Goal: Contribute content: Contribute content

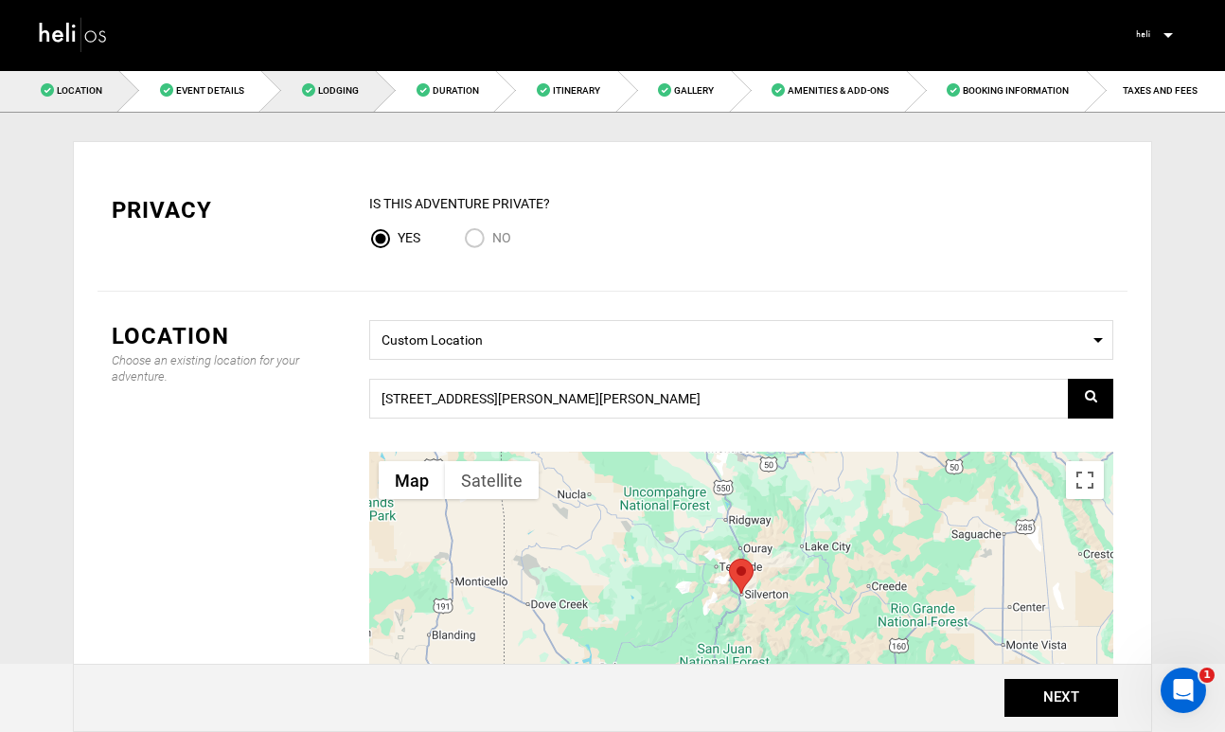
click at [335, 89] on span "Lodging" at bounding box center [338, 90] width 41 height 10
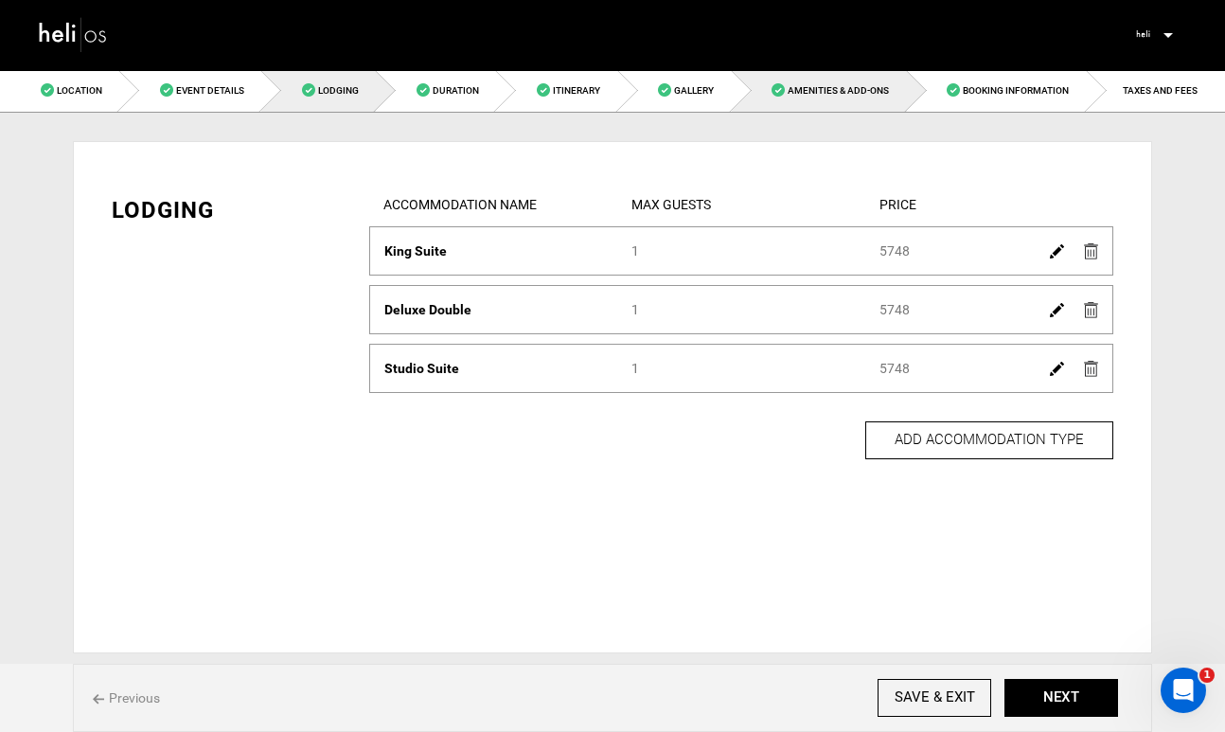
click at [836, 89] on span "Amenities & Add-Ons" at bounding box center [838, 90] width 101 height 10
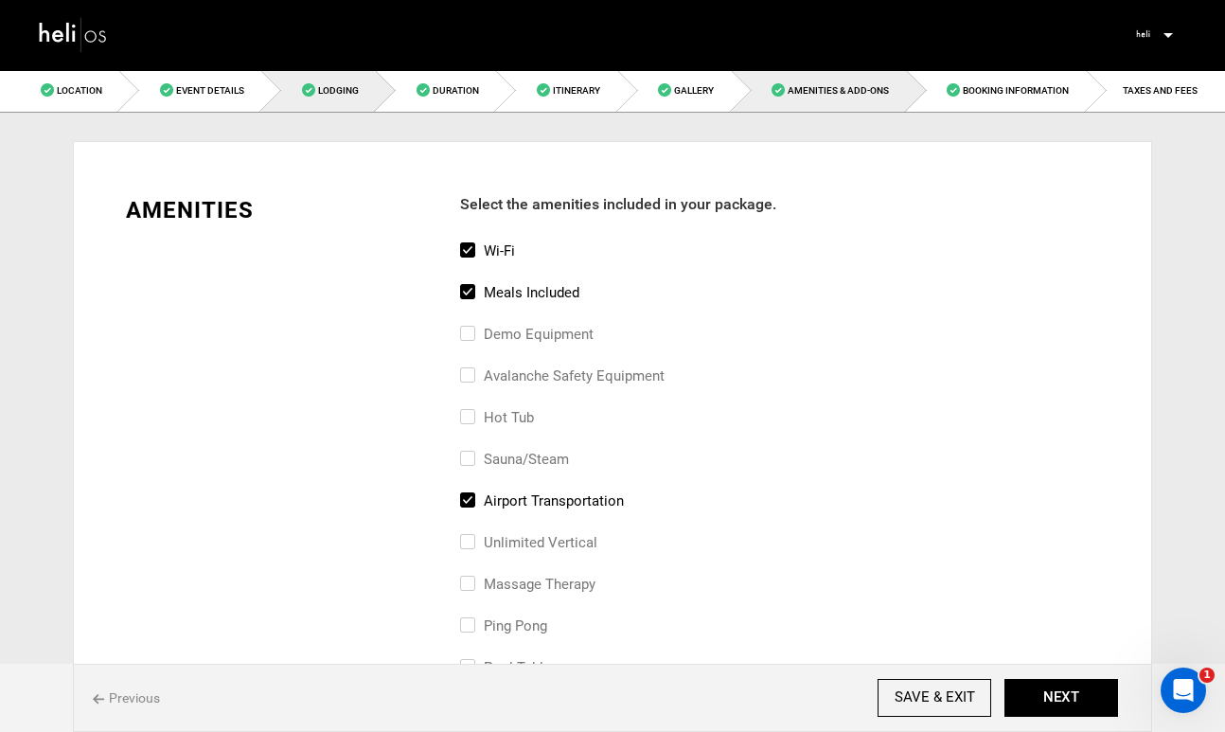
click at [340, 95] on span "Lodging" at bounding box center [338, 90] width 41 height 10
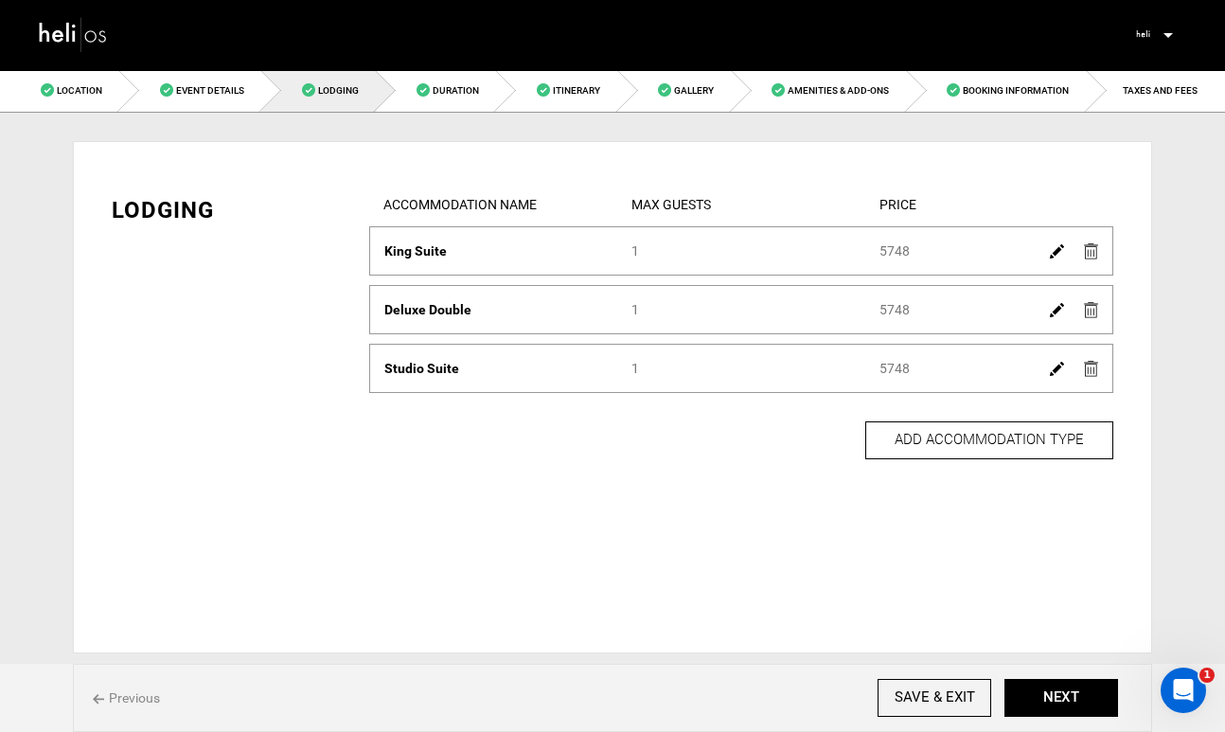
click at [1051, 252] on img at bounding box center [1057, 251] width 14 height 14
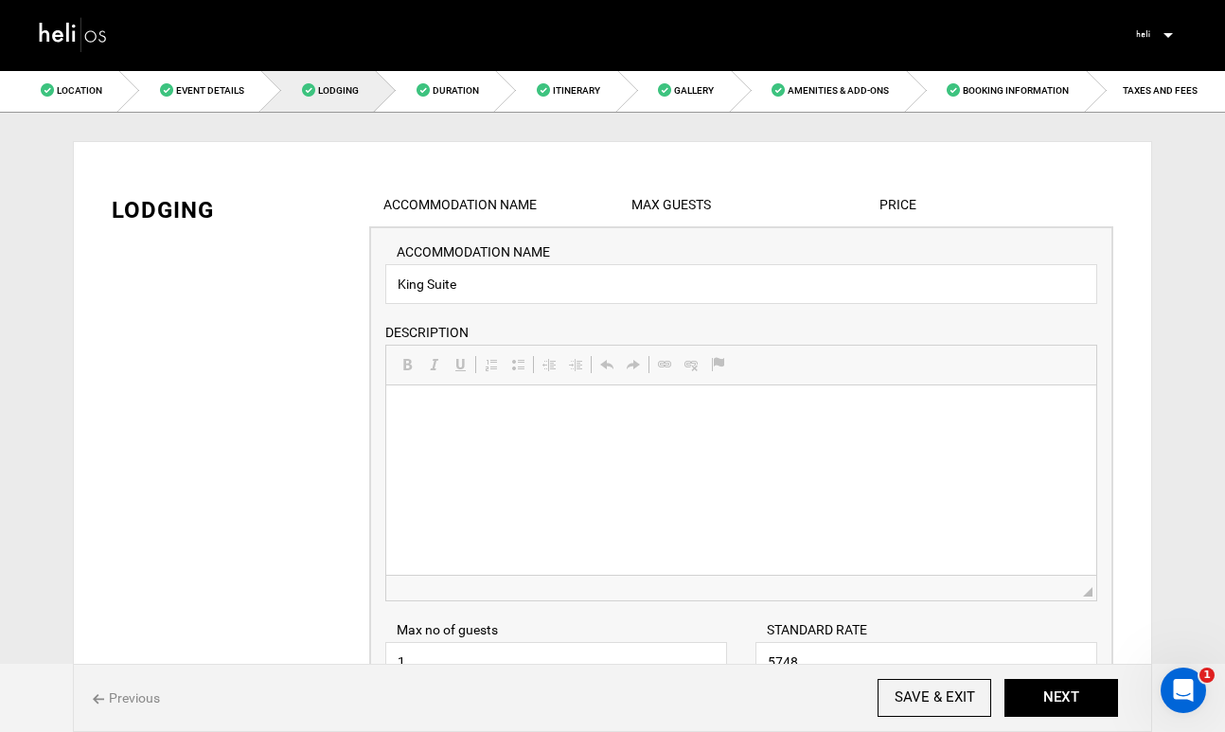
scroll to position [172, 0]
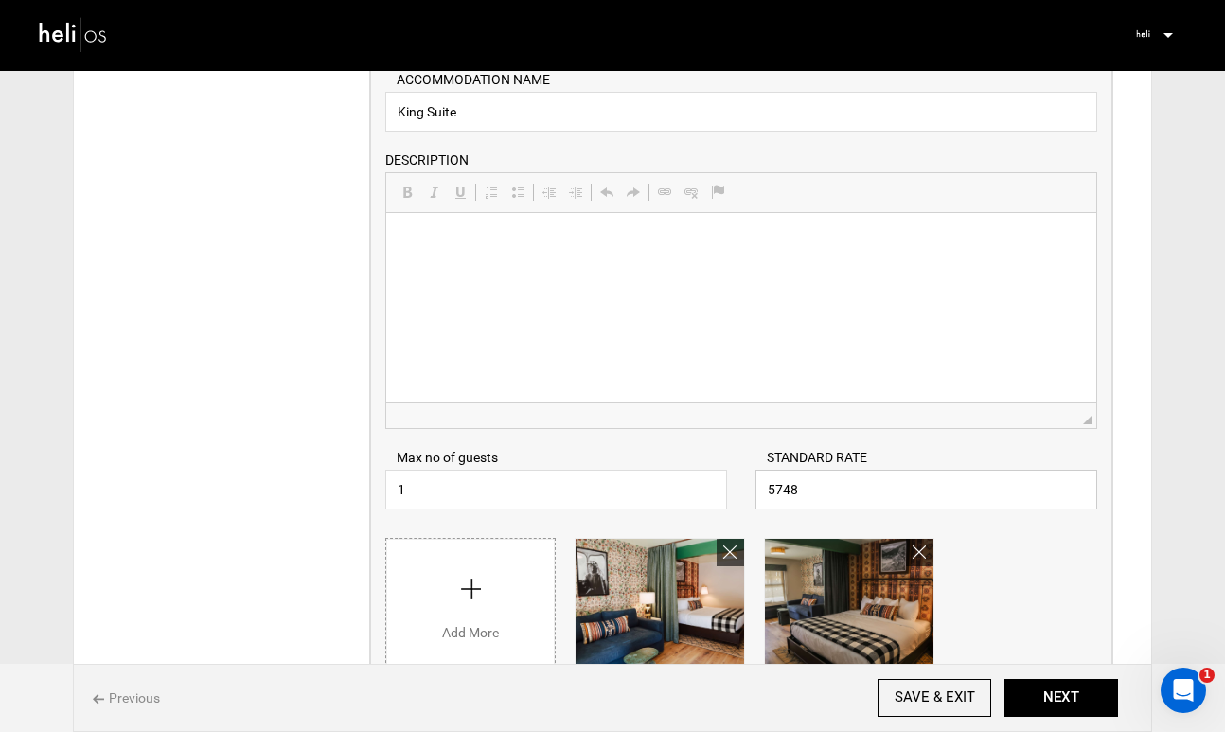
drag, startPoint x: 804, startPoint y: 495, endPoint x: 759, endPoint y: 495, distance: 44.5
click at [759, 495] on input "5748" at bounding box center [926, 490] width 342 height 40
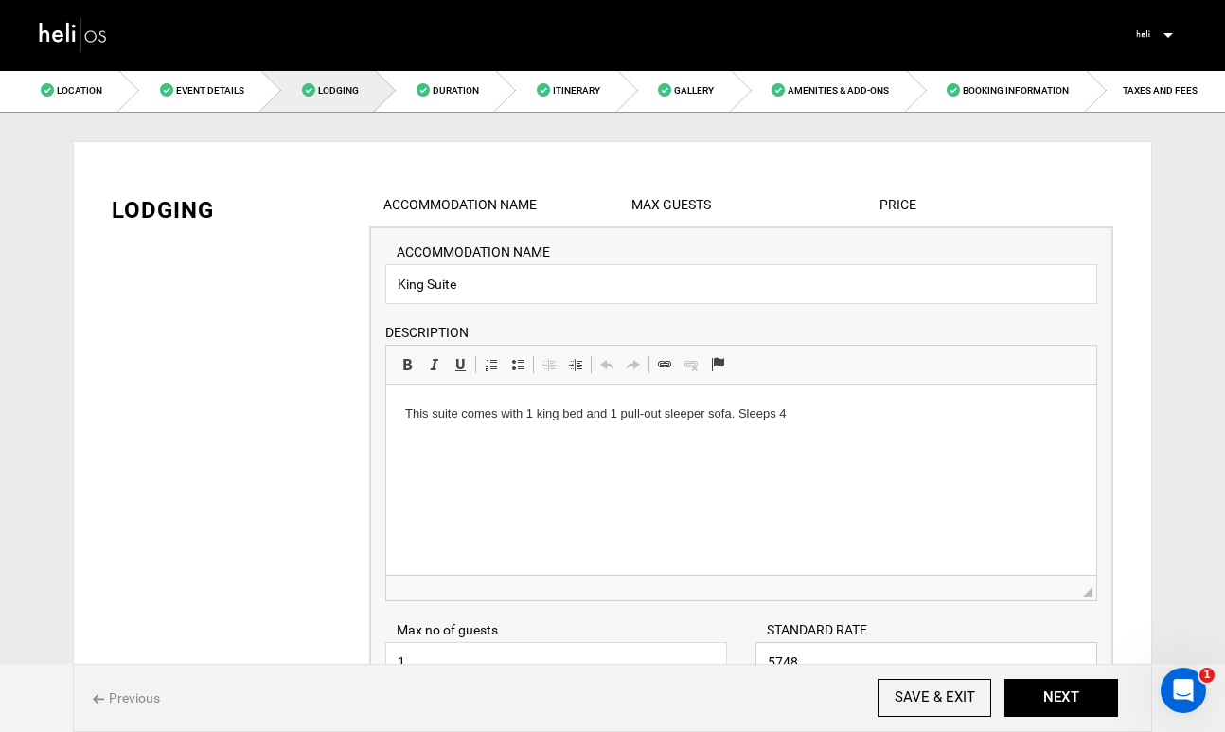
scroll to position [157, 0]
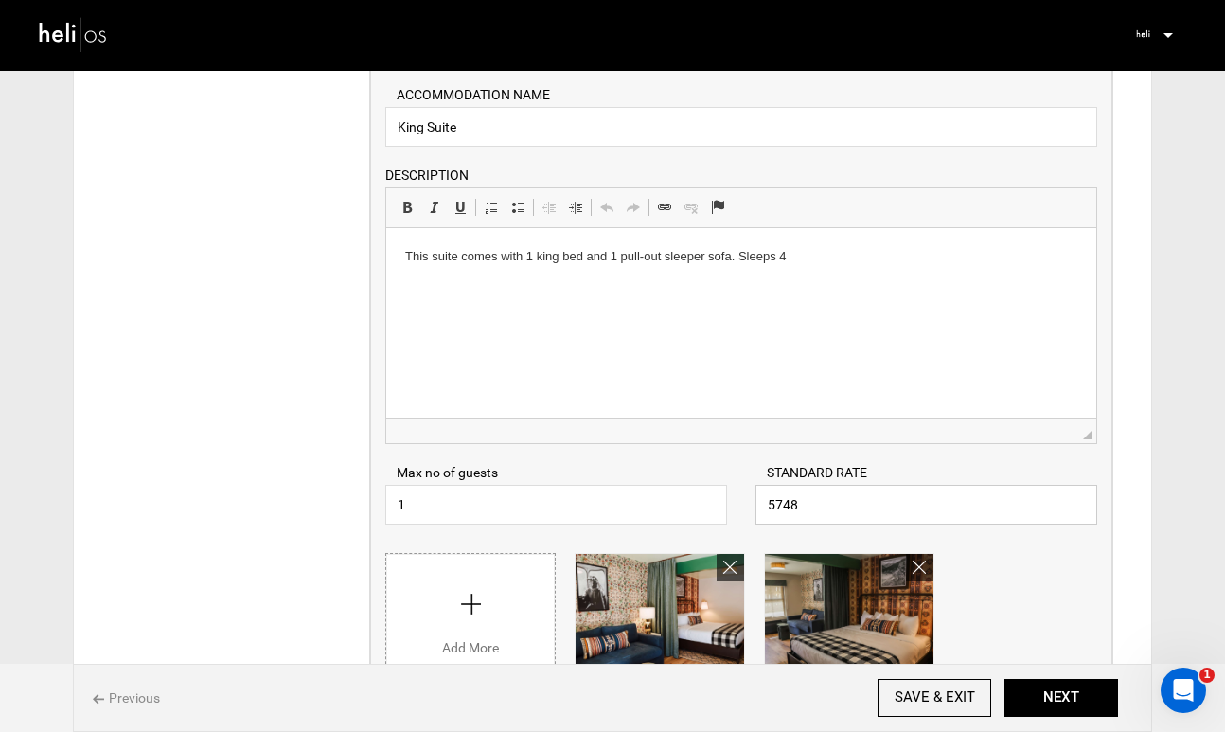
paste input "199"
type input "199"
click at [1052, 584] on div "UPLOAD IMAGE or Drag & Drop image here. 5 Images Max Please select at least one…" at bounding box center [741, 694] width 712 height 303
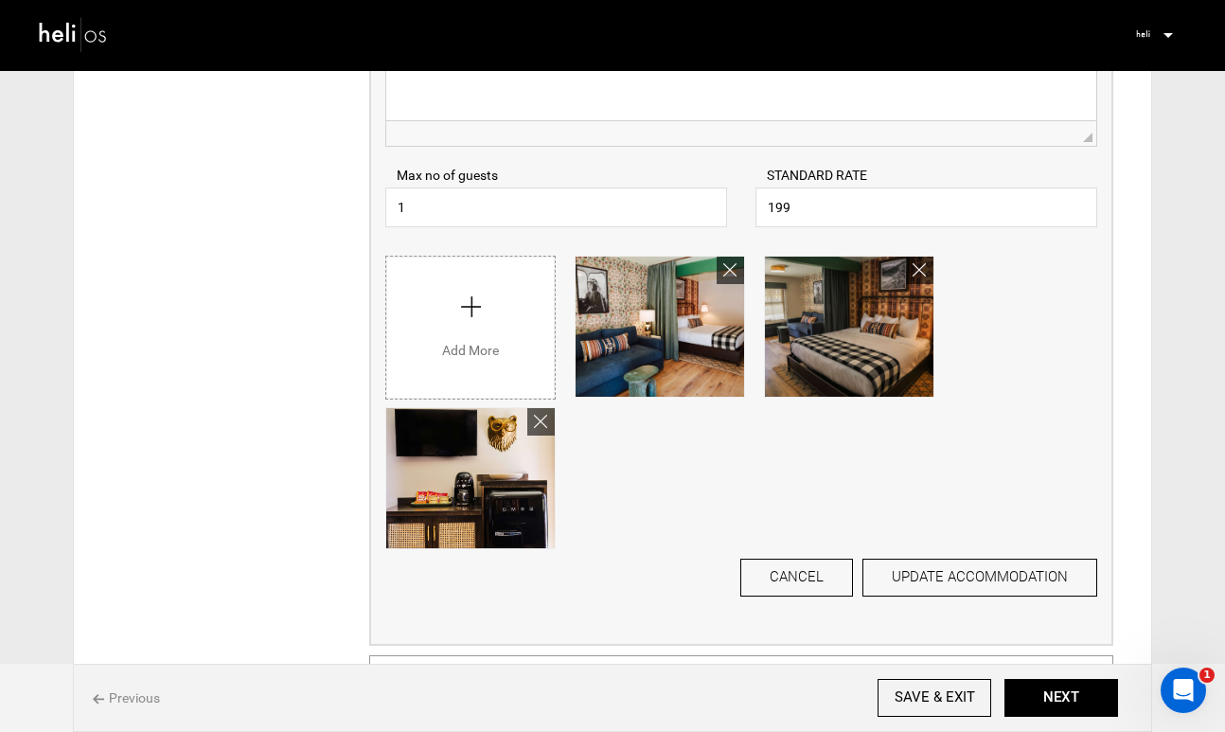
scroll to position [459, 0]
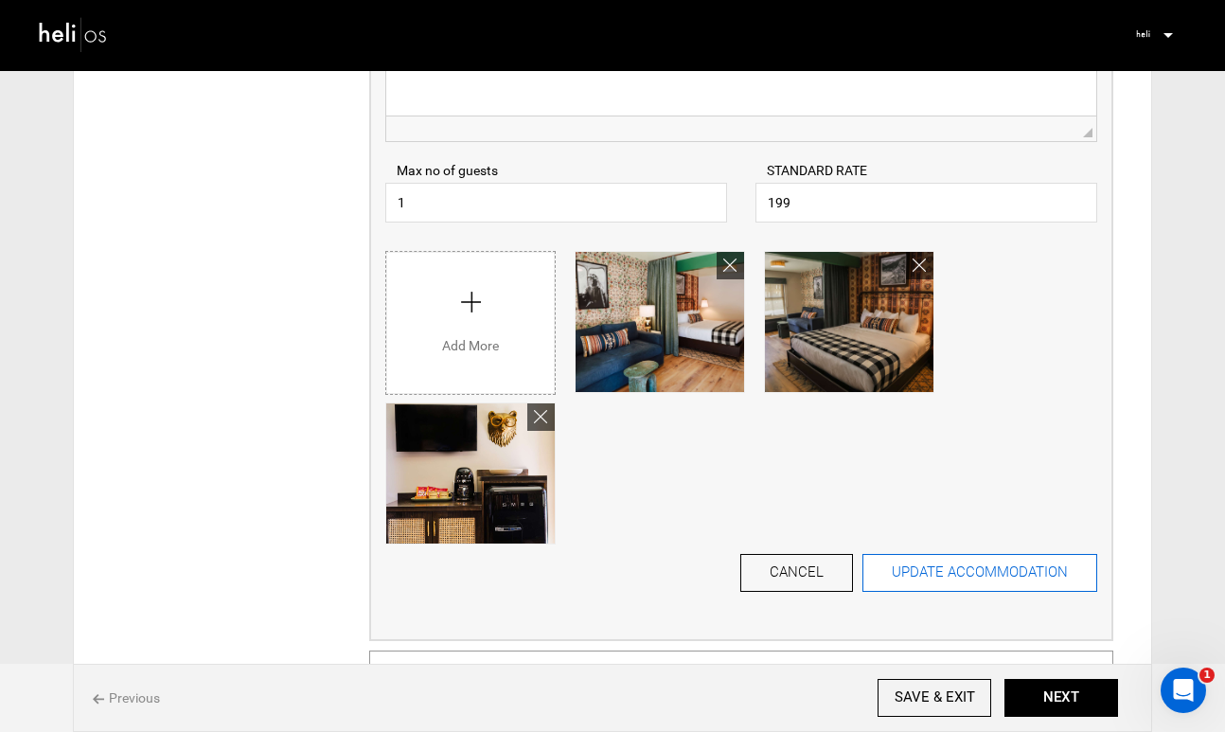
click at [985, 570] on button "UPDATE ACCOMMODATION" at bounding box center [979, 573] width 235 height 38
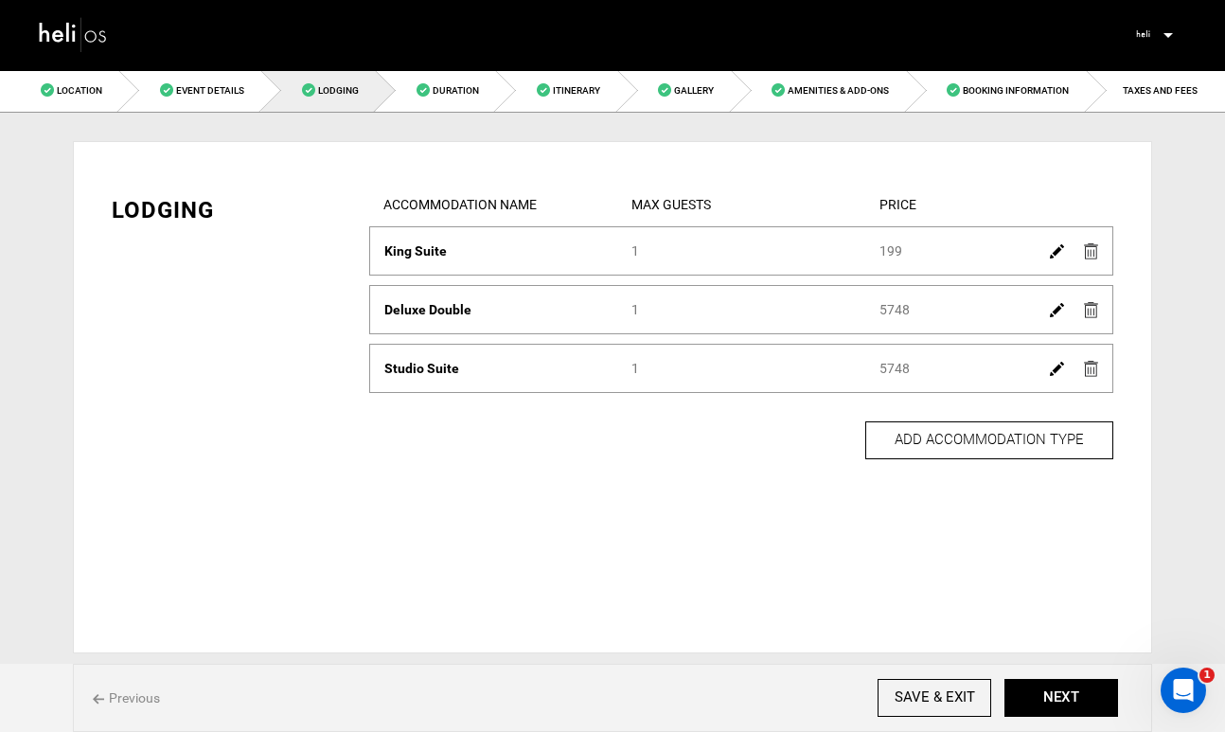
scroll to position [0, 0]
click at [1054, 310] on img at bounding box center [1057, 310] width 14 height 14
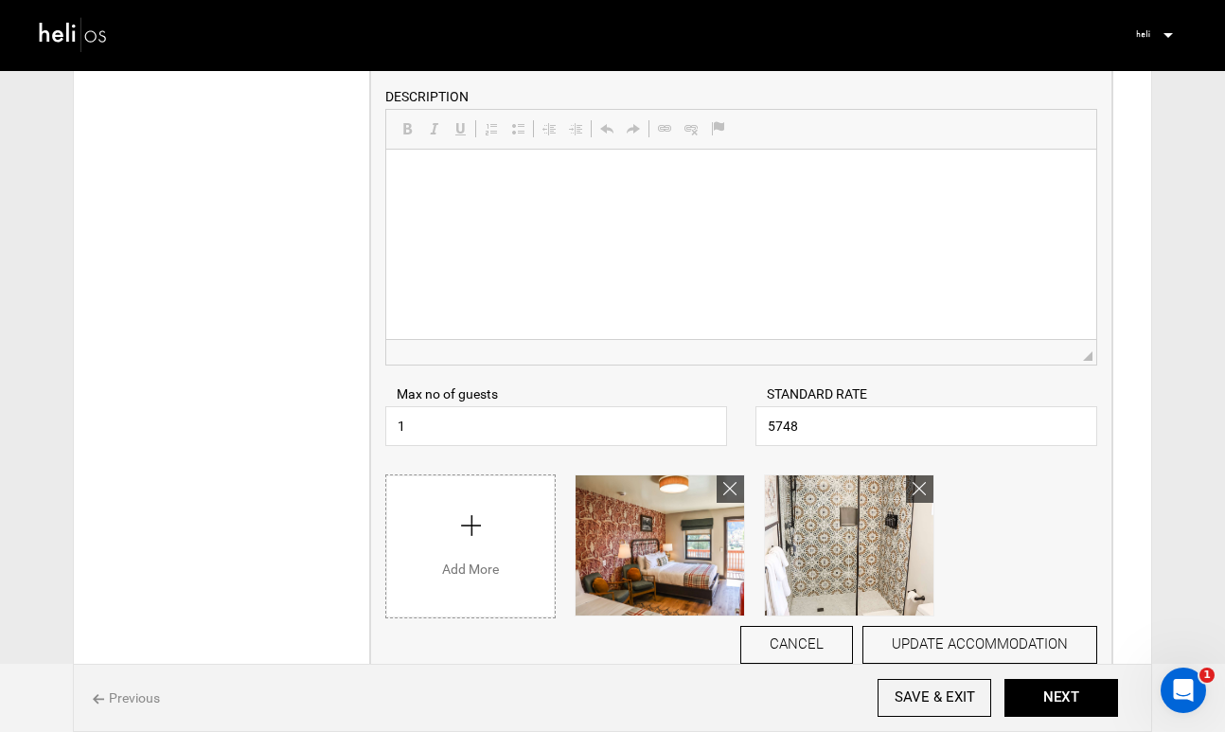
scroll to position [314, 0]
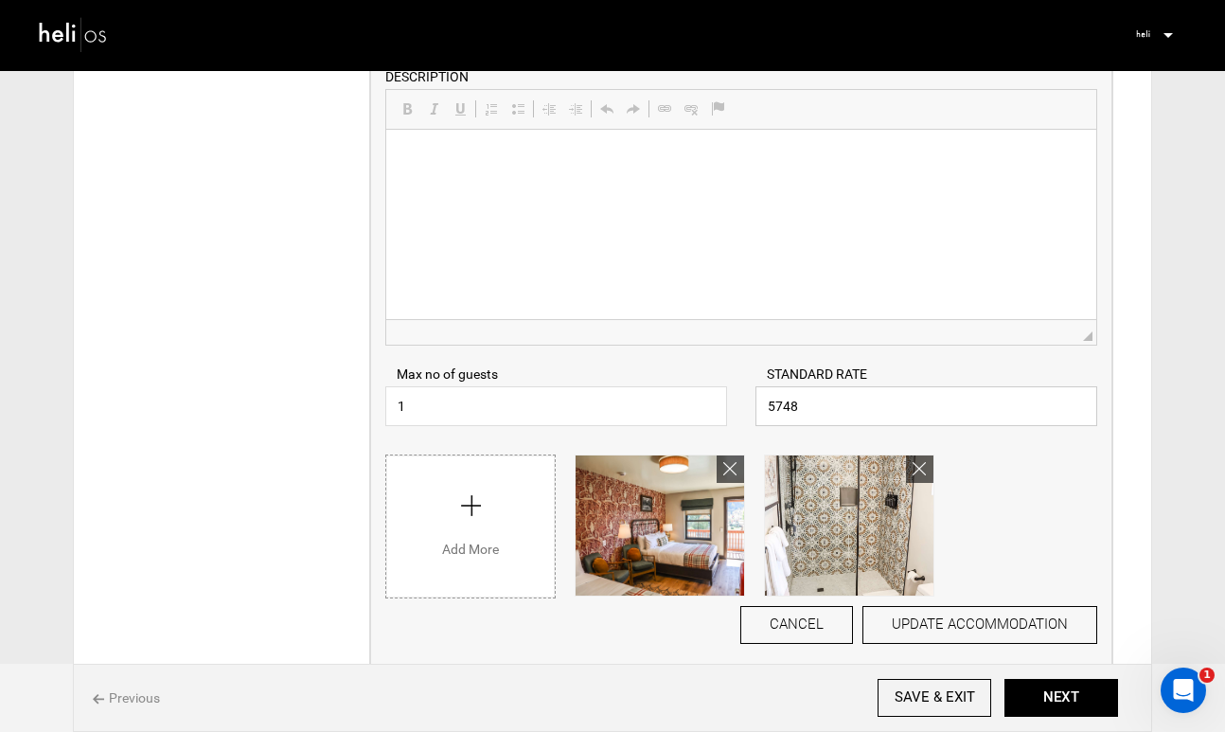
drag, startPoint x: 815, startPoint y: 409, endPoint x: 682, endPoint y: 385, distance: 135.6
click at [682, 388] on div "Max no of guests 1 Please enter a valid Guest no. STANDARD RATE 5748 Please ent…" at bounding box center [741, 386] width 740 height 80
paste input "199"
type input "199"
click at [967, 620] on button "UPDATE ACCOMMODATION" at bounding box center [979, 625] width 235 height 38
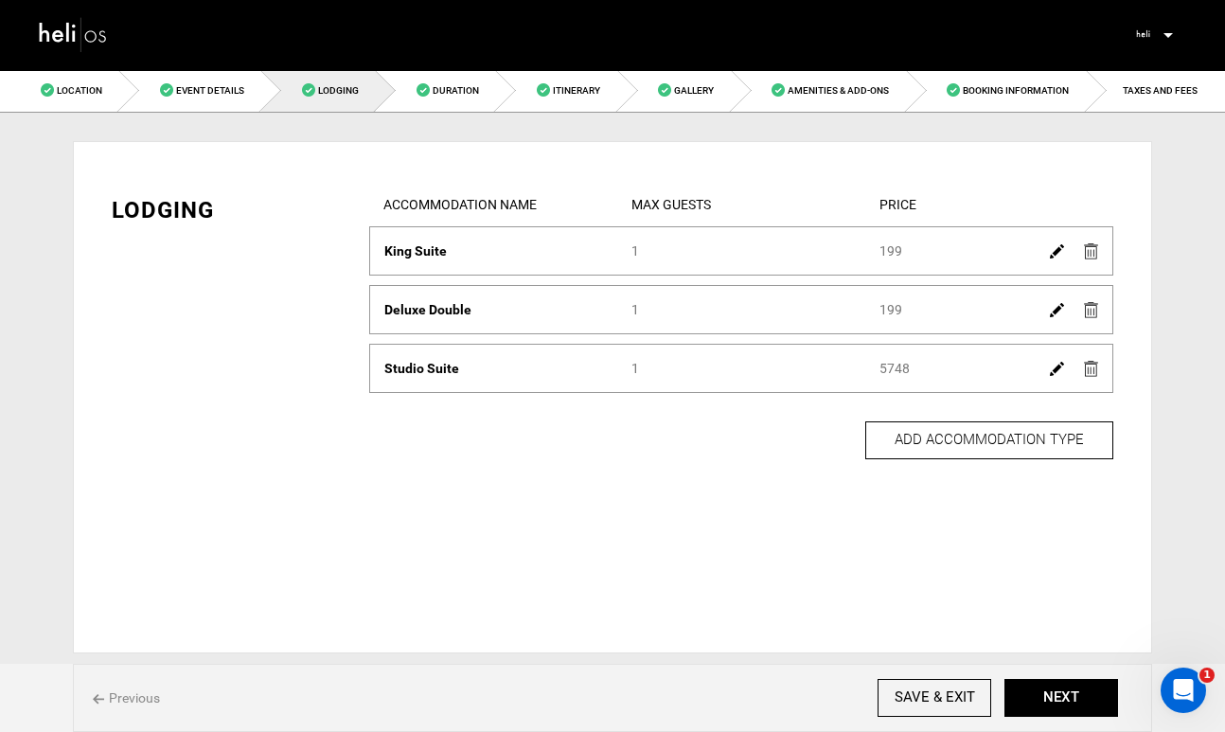
scroll to position [0, 0]
click at [1054, 374] on img at bounding box center [1057, 369] width 14 height 14
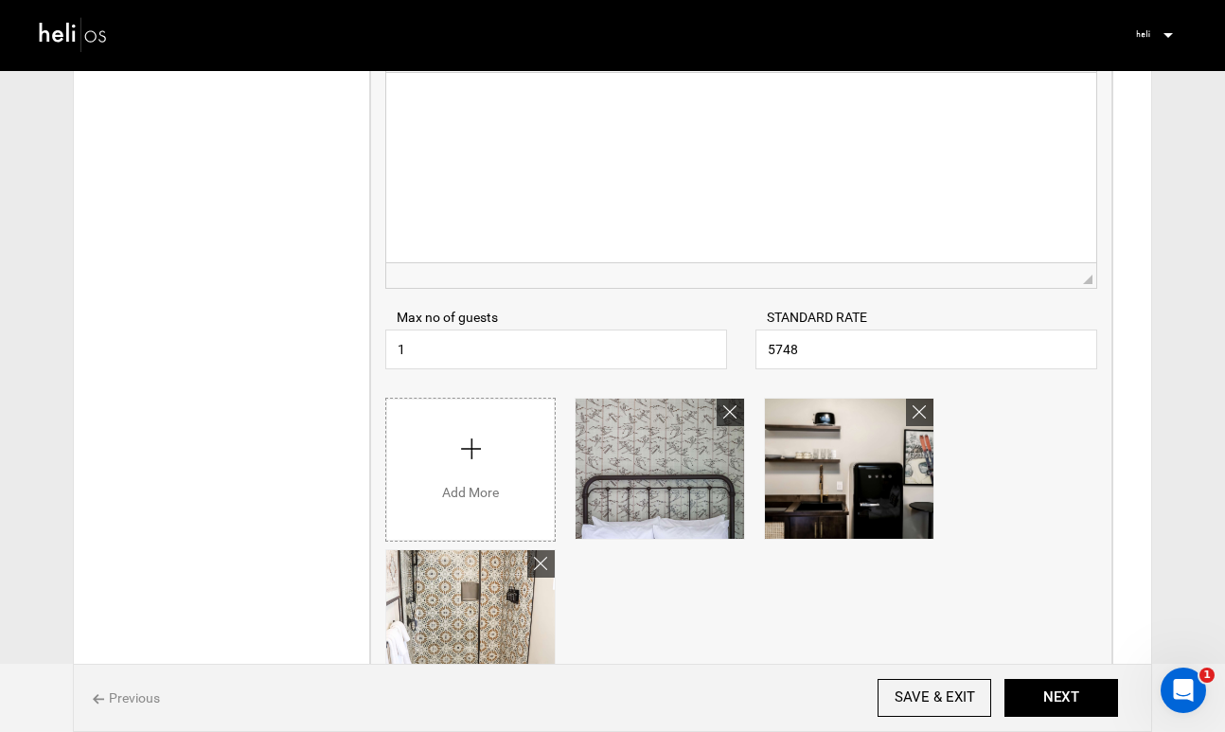
scroll to position [442, 0]
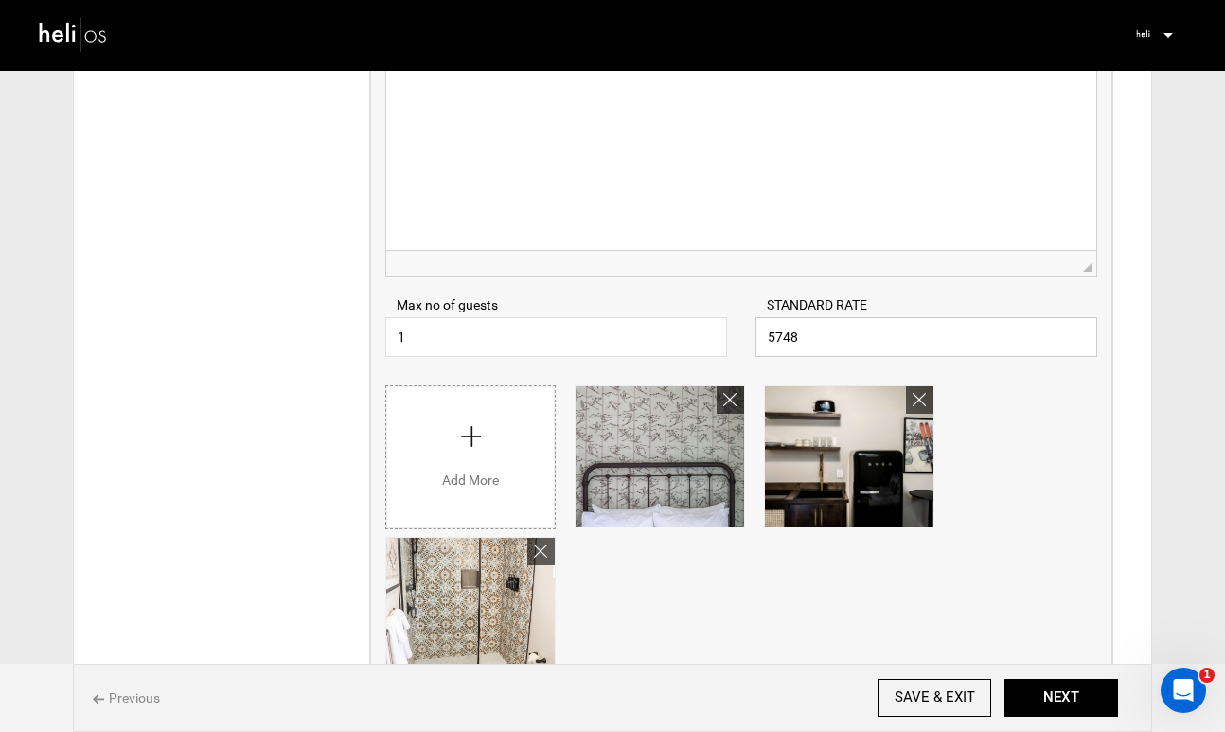
drag, startPoint x: 806, startPoint y: 343, endPoint x: 739, endPoint y: 332, distance: 67.1
click at [741, 332] on div "STANDARD RATE 5748 Please enter a valid Price." at bounding box center [926, 326] width 370 height 62
paste input "199"
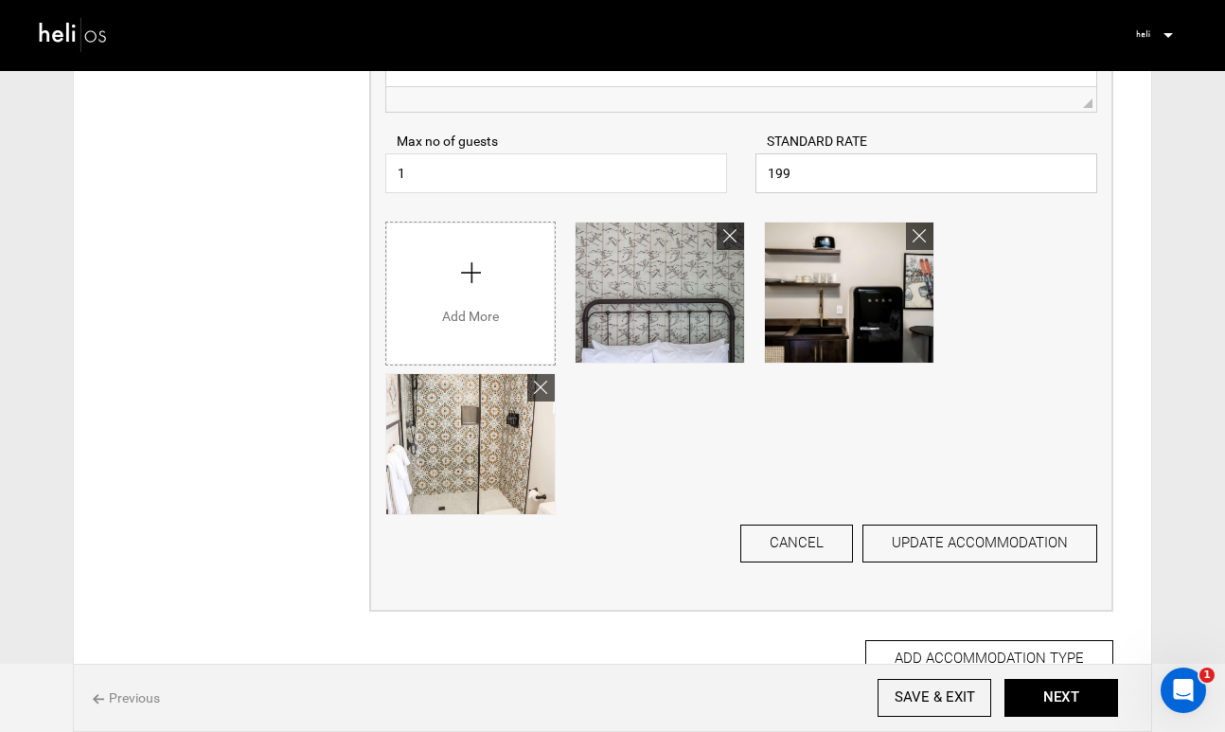
scroll to position [611, 0]
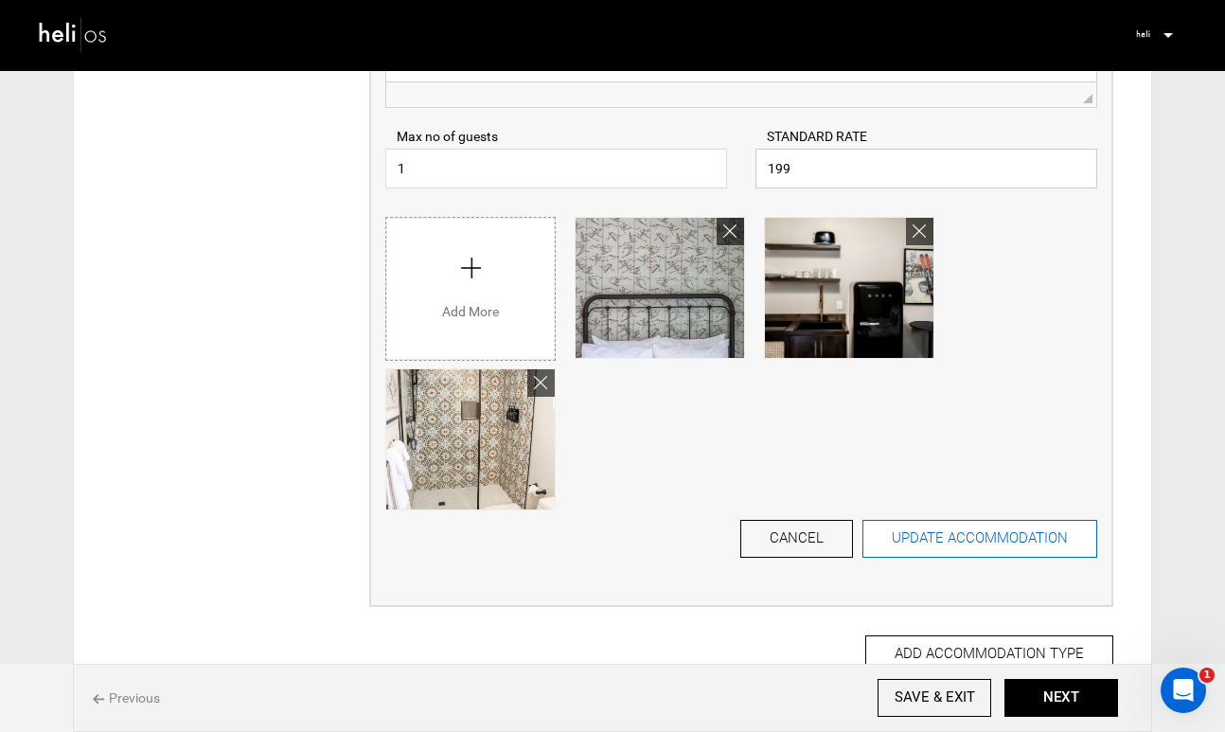
type input "199"
click at [1016, 538] on button "UPDATE ACCOMMODATION" at bounding box center [979, 539] width 235 height 38
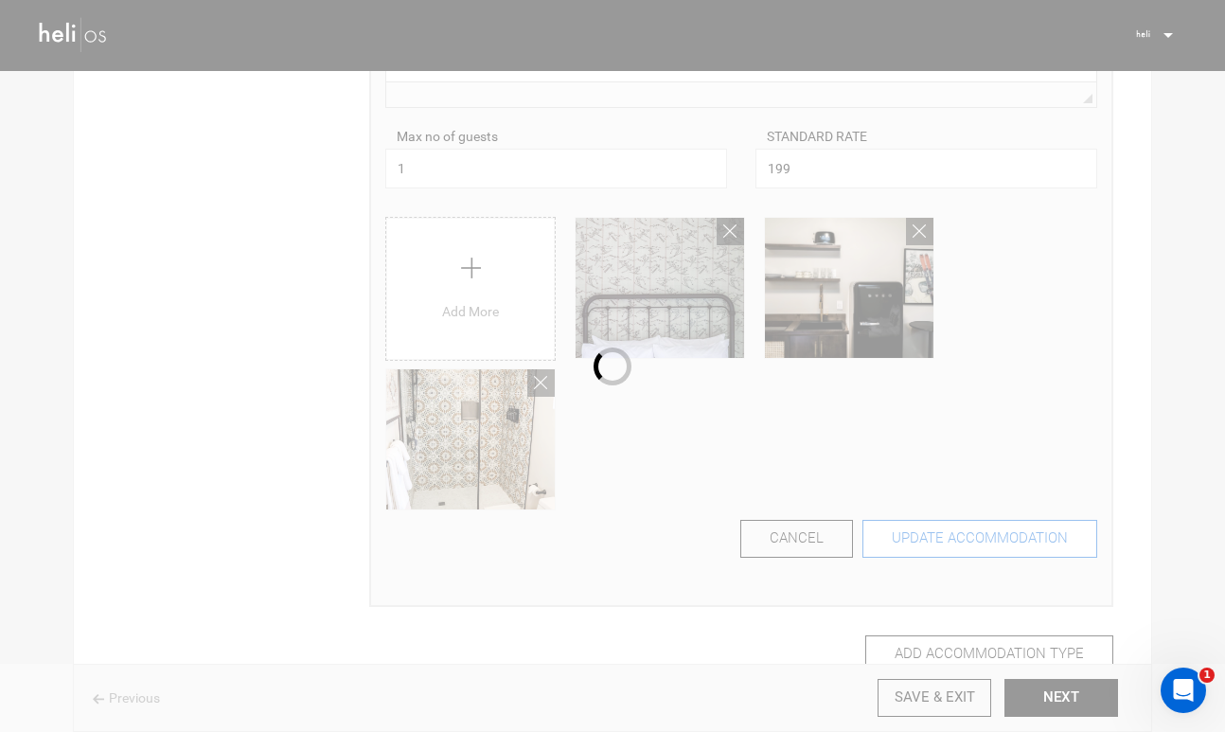
scroll to position [0, 0]
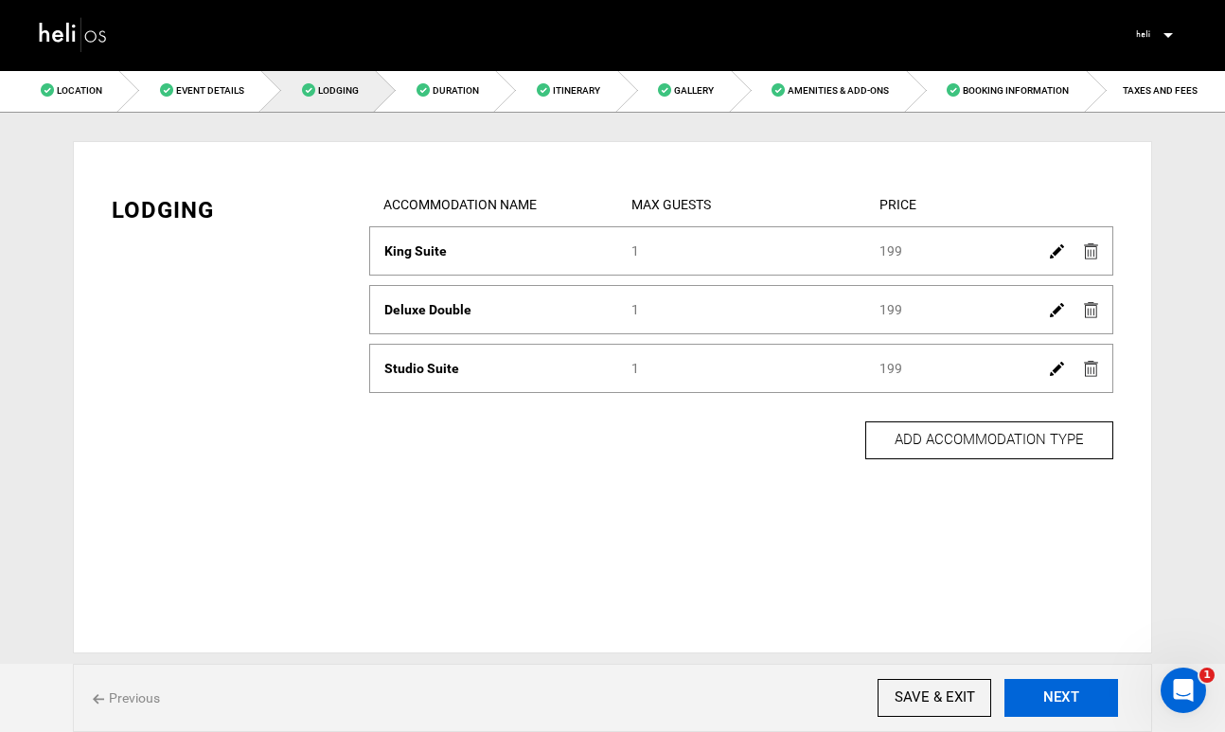
click at [1046, 703] on button "NEXT" at bounding box center [1061, 698] width 114 height 38
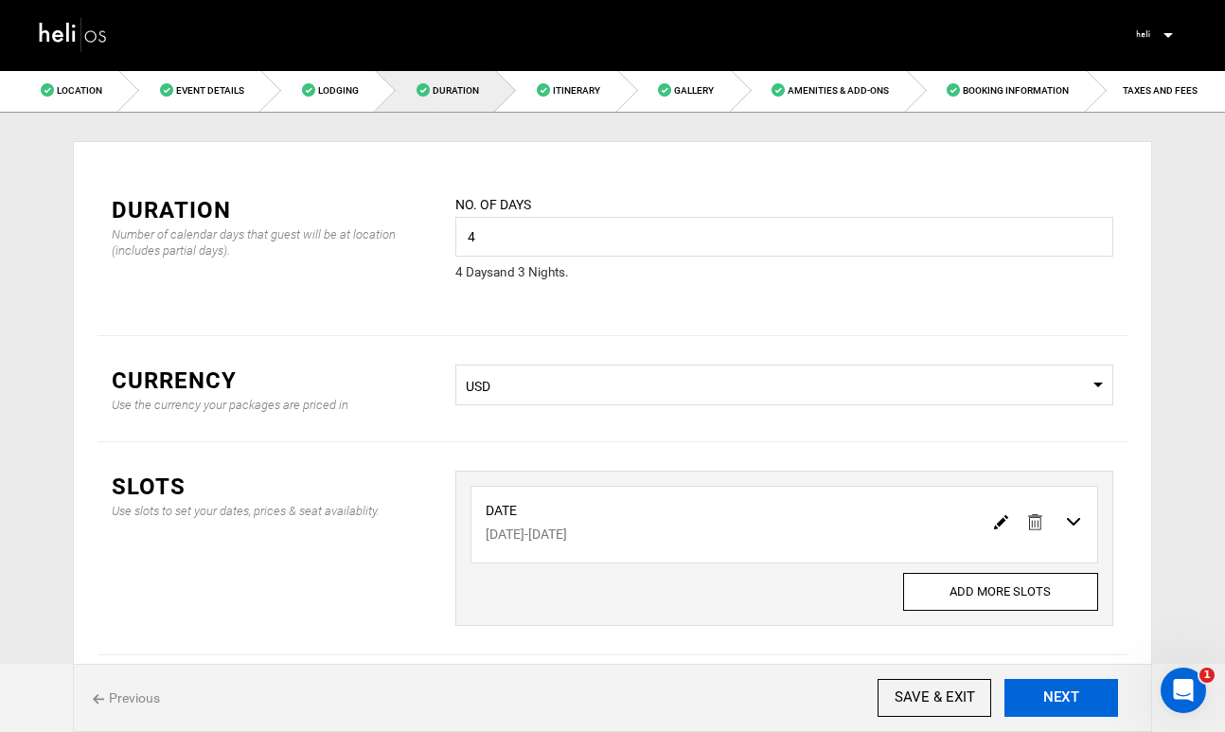
click at [1057, 692] on button "NEXT" at bounding box center [1061, 698] width 114 height 38
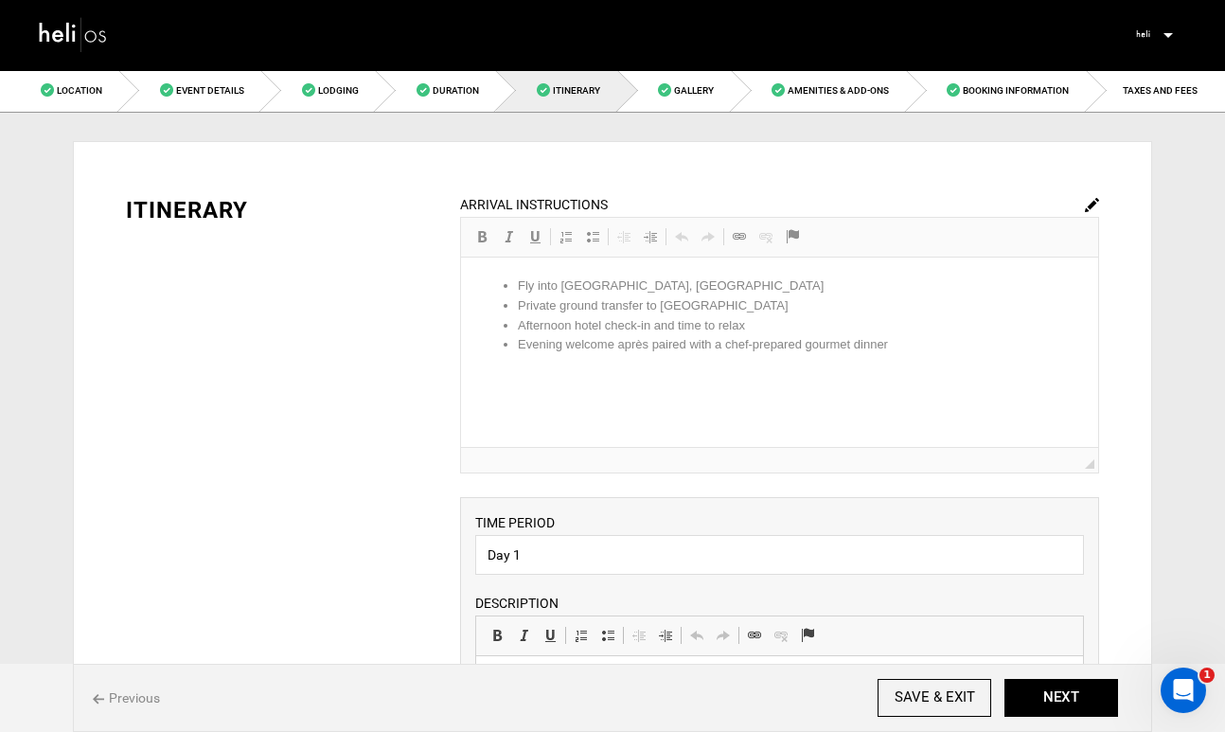
click at [1089, 205] on img at bounding box center [1092, 205] width 14 height 14
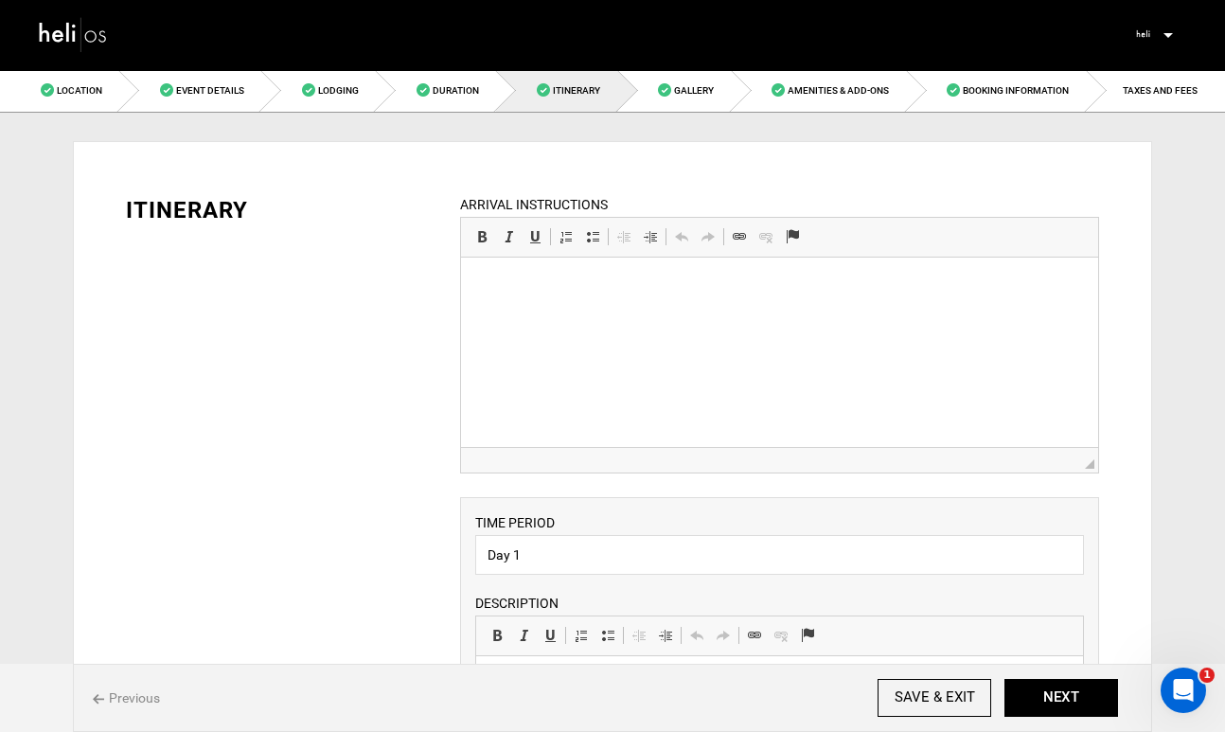
drag, startPoint x: 725, startPoint y: 308, endPoint x: 668, endPoint y: 282, distance: 62.3
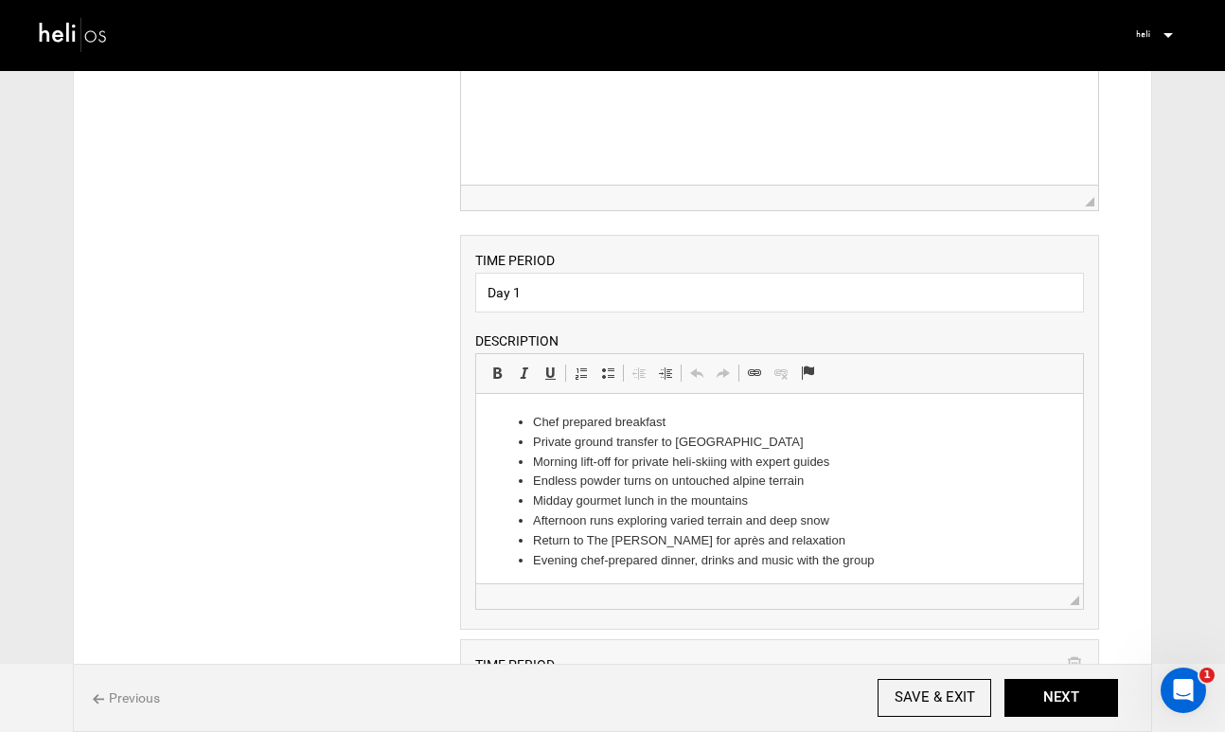
scroll to position [6, 0]
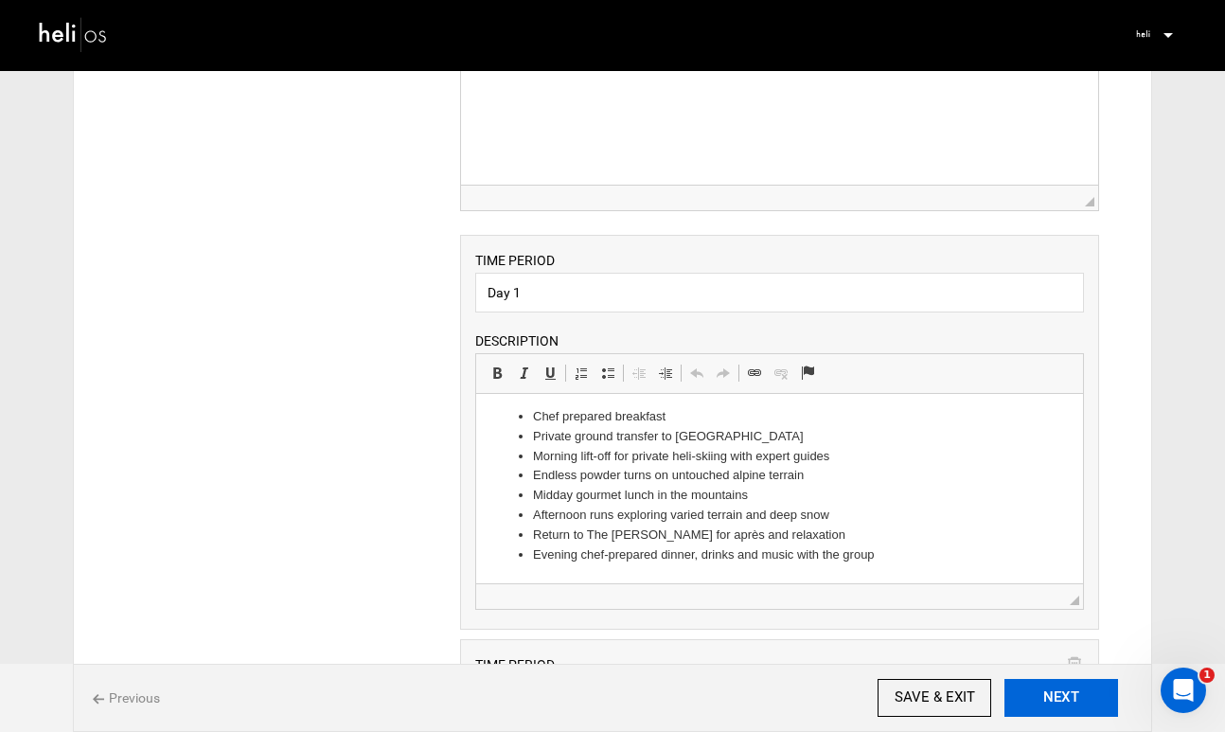
click at [1067, 700] on button "NEXT" at bounding box center [1061, 698] width 114 height 38
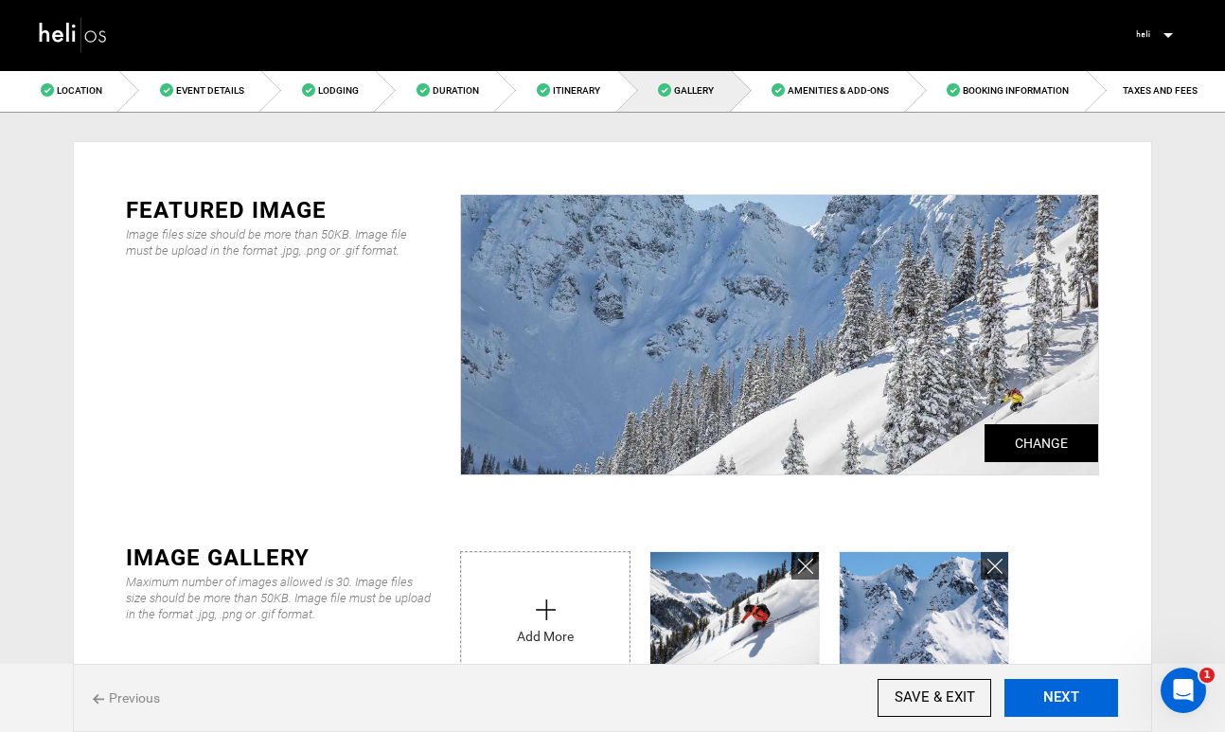
click at [1067, 700] on button "NEXT" at bounding box center [1061, 698] width 114 height 38
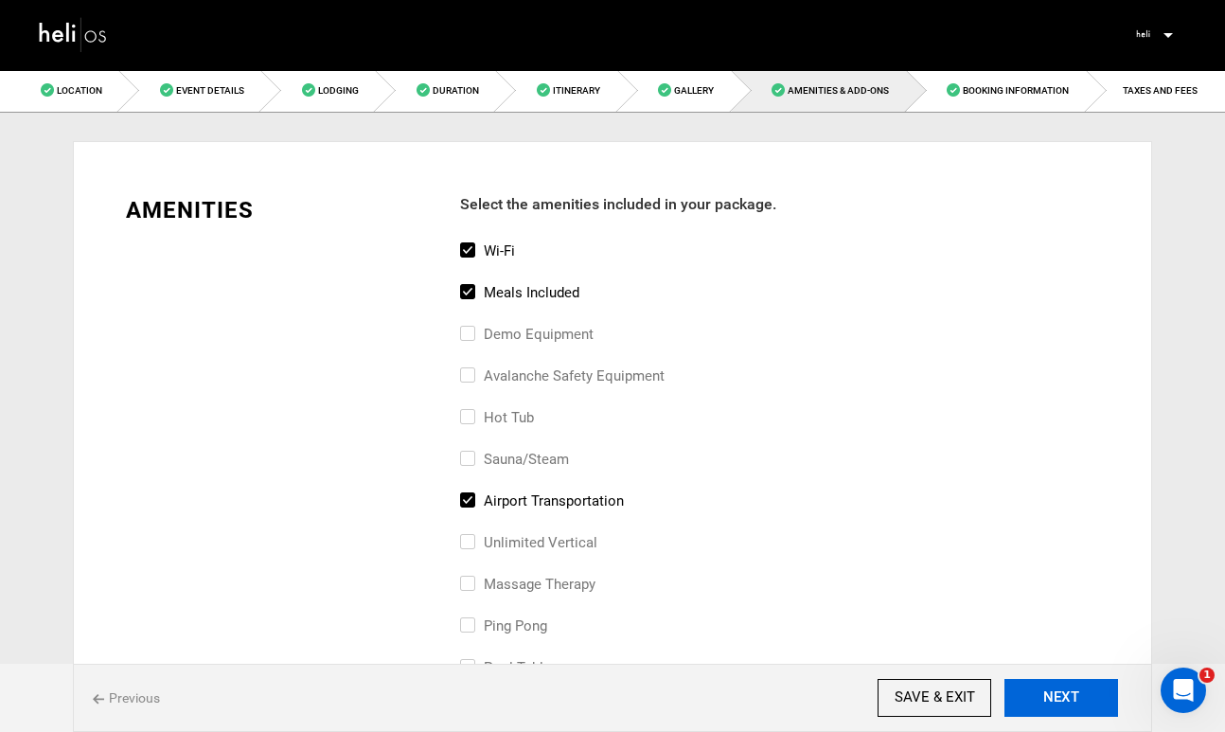
click at [1067, 700] on button "NEXT" at bounding box center [1061, 698] width 114 height 38
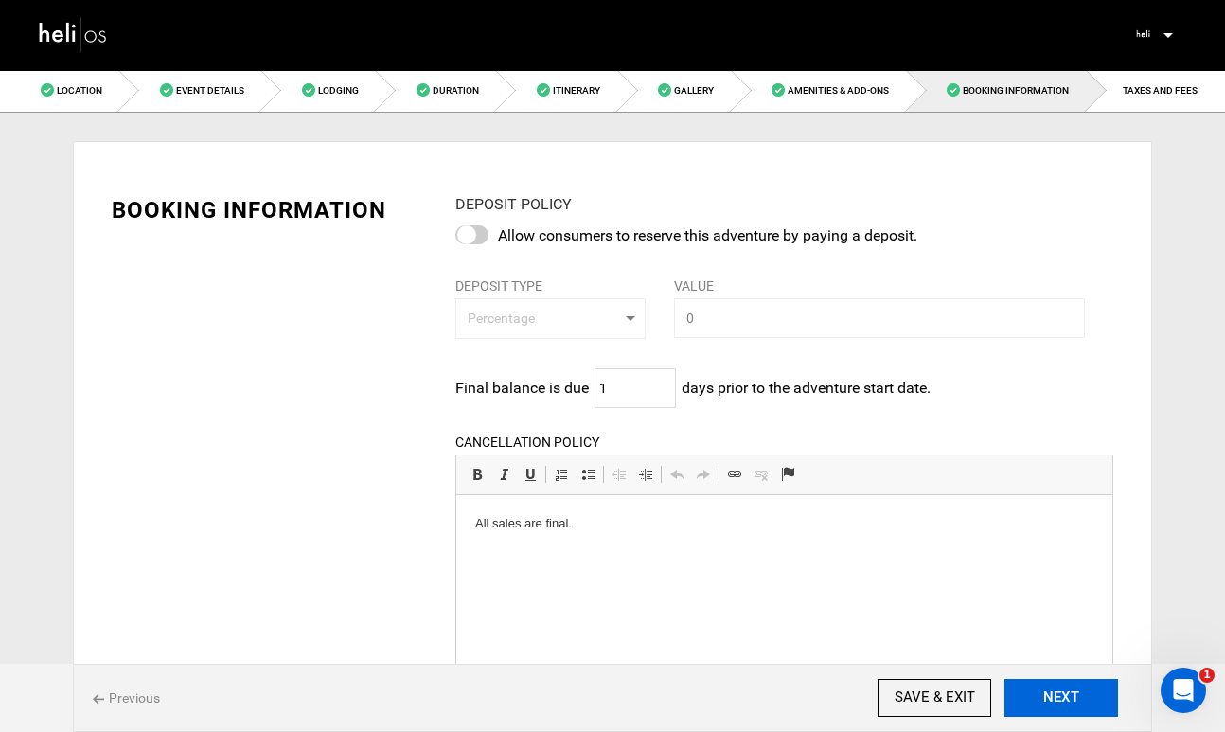
click at [1067, 700] on button "NEXT" at bounding box center [1061, 698] width 114 height 38
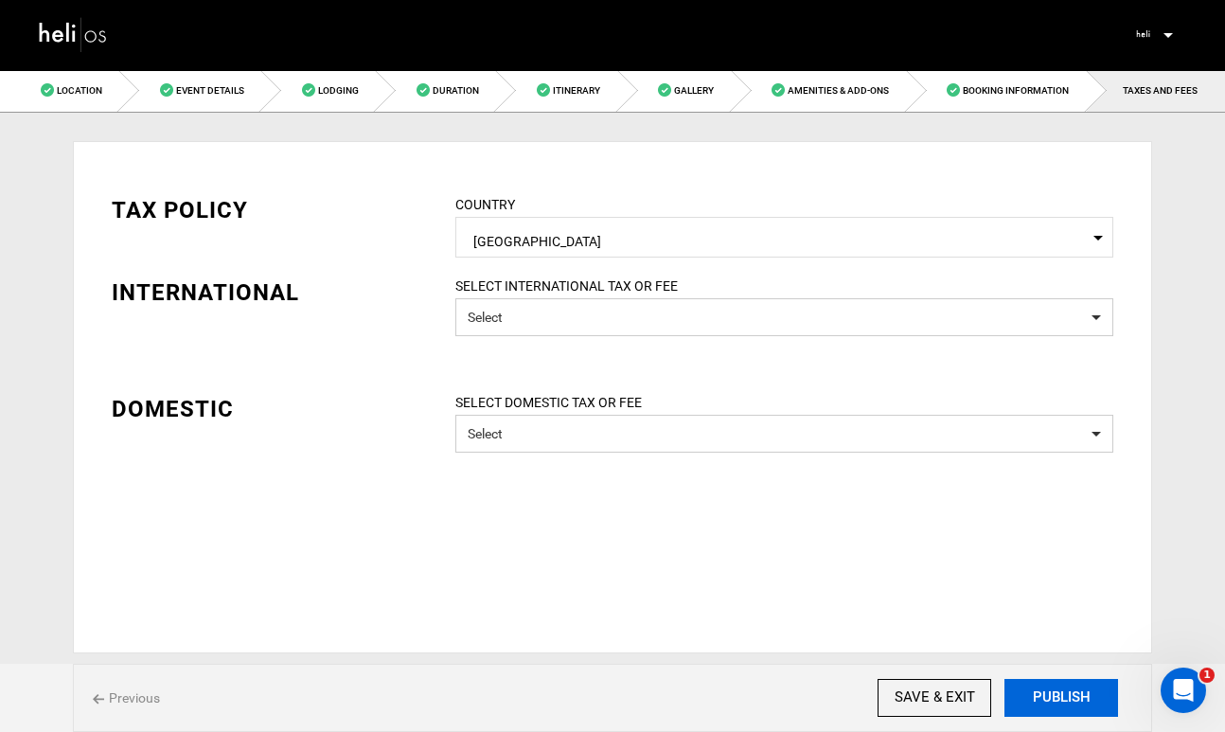
click at [1067, 700] on button "PUBLISH" at bounding box center [1061, 698] width 114 height 38
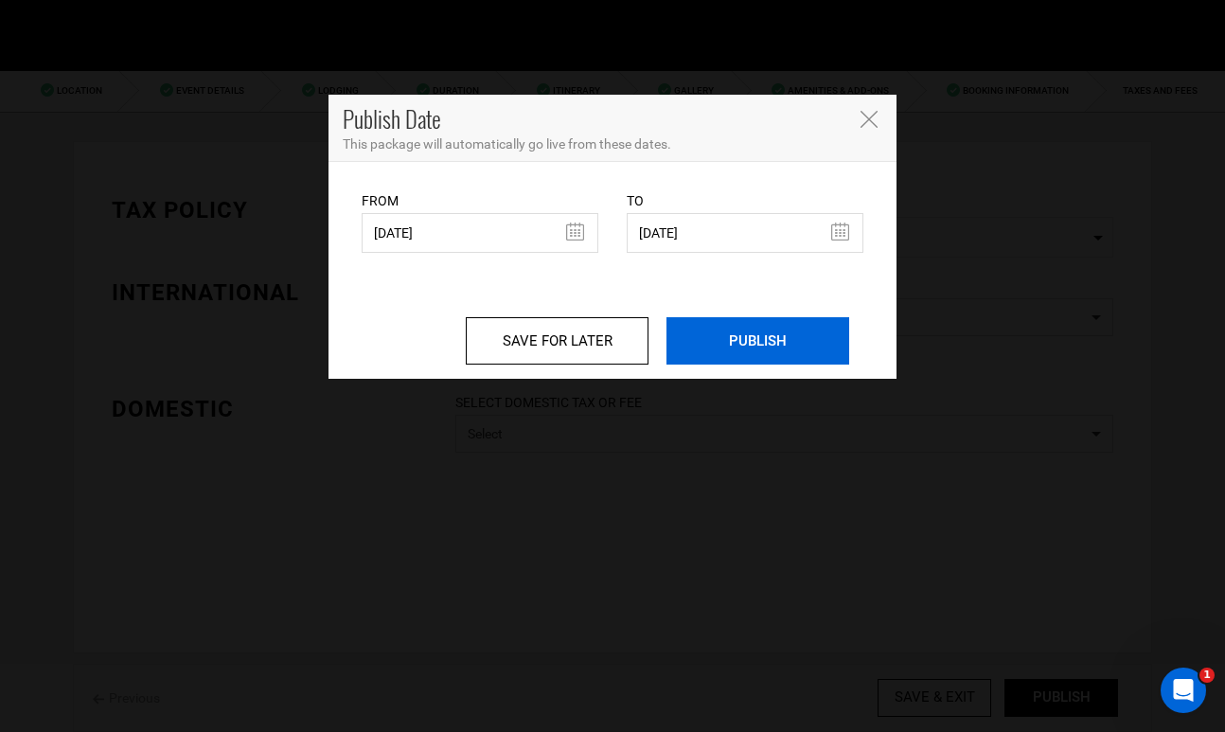
click at [769, 335] on input "PUBLISH" at bounding box center [757, 340] width 183 height 47
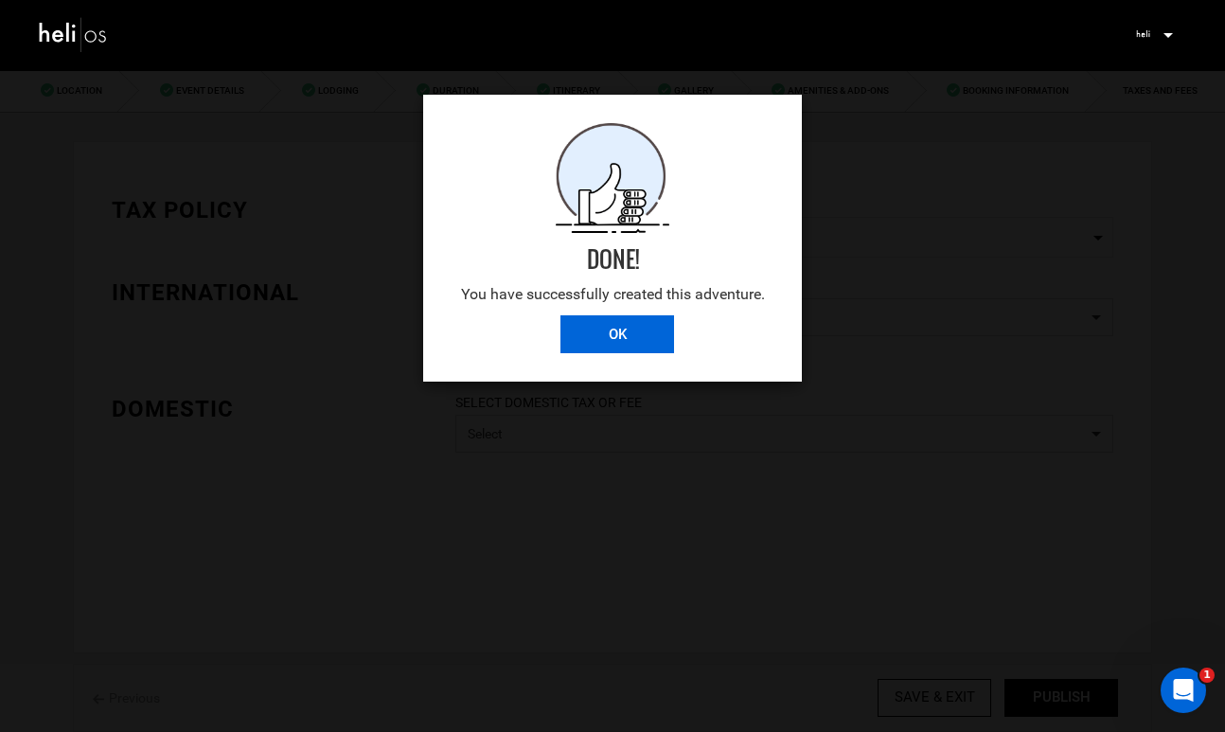
click at [620, 344] on input "OK" at bounding box center [617, 334] width 114 height 38
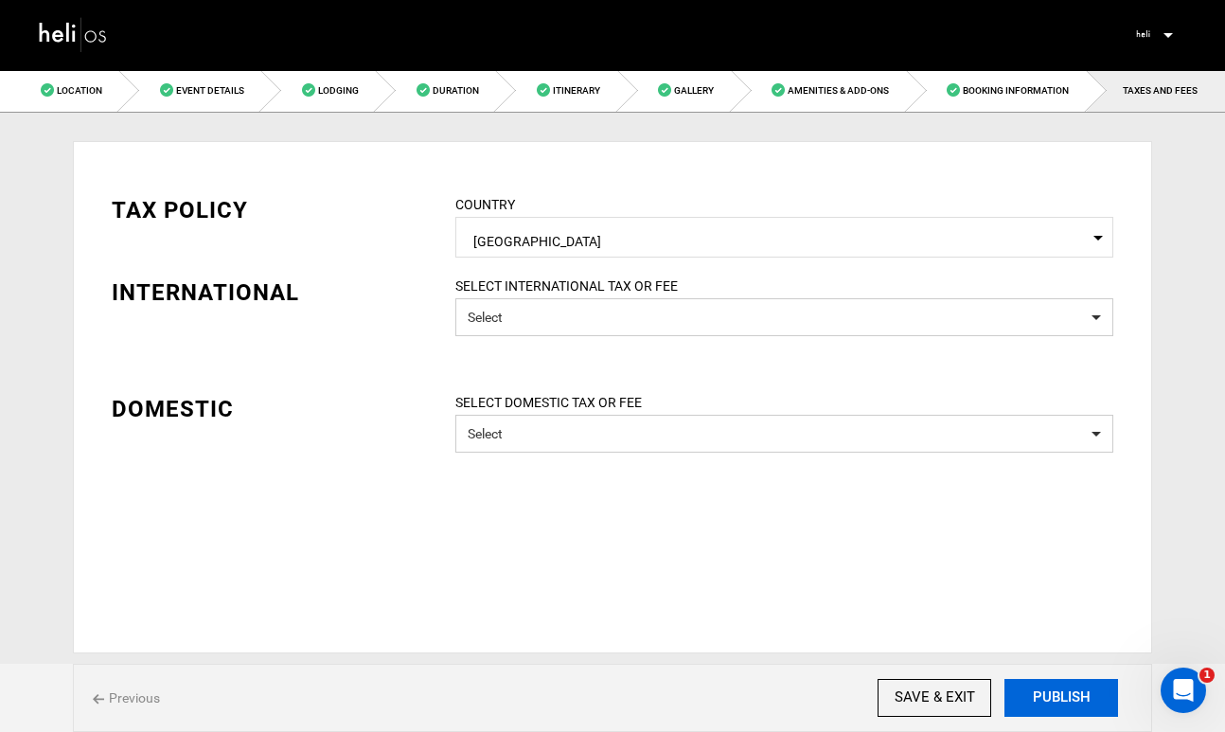
click at [1051, 690] on button "PUBLISH" at bounding box center [1061, 698] width 114 height 38
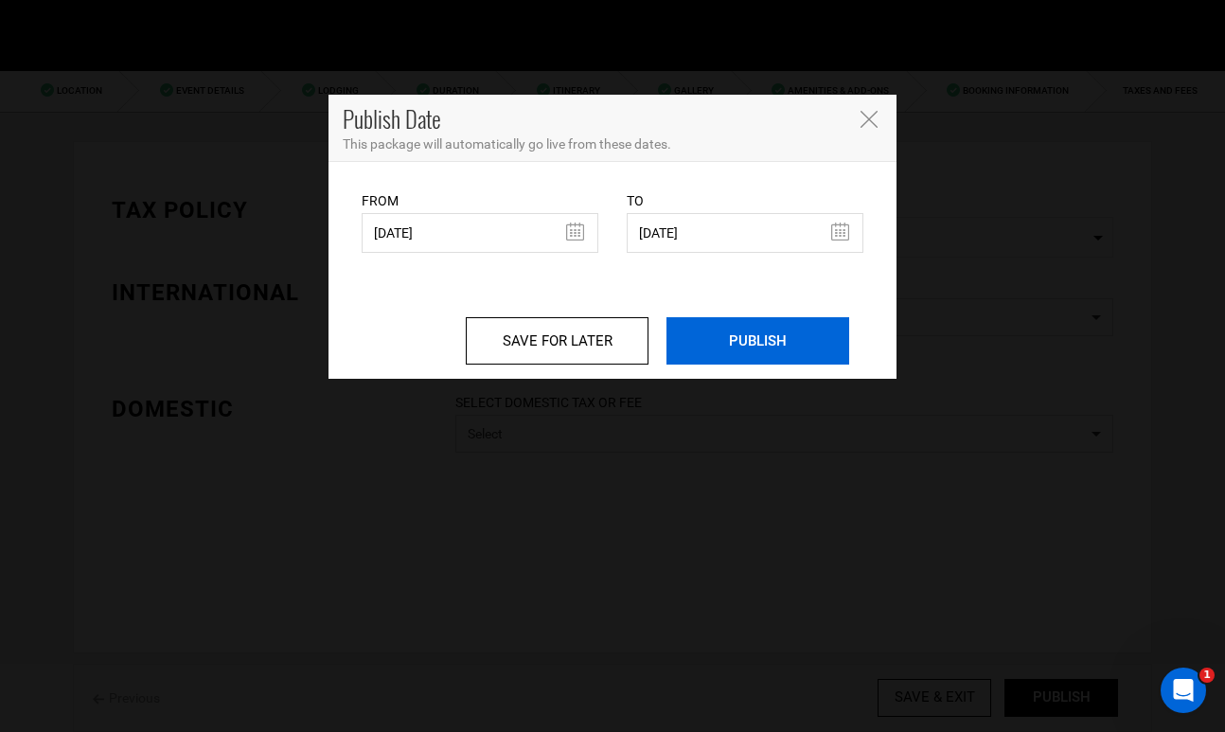
click at [767, 354] on input "PUBLISH" at bounding box center [757, 340] width 183 height 47
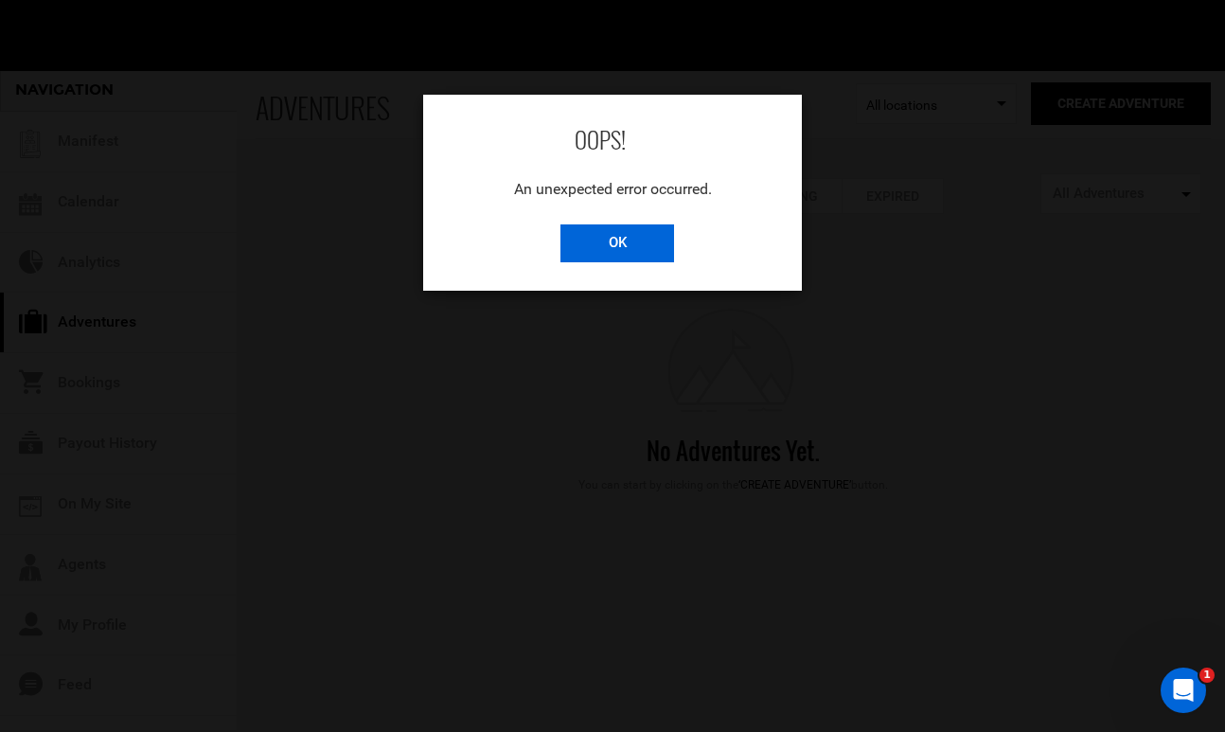
click at [629, 252] on input "OK" at bounding box center [617, 243] width 114 height 38
